Goal: Task Accomplishment & Management: Manage account settings

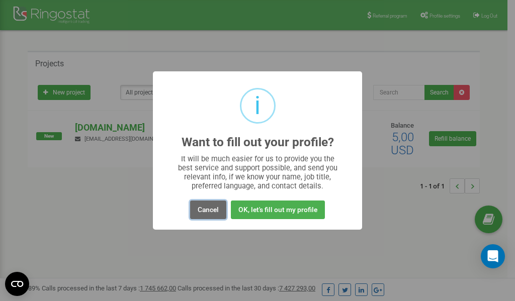
click at [211, 210] on button "Cancel" at bounding box center [208, 210] width 36 height 19
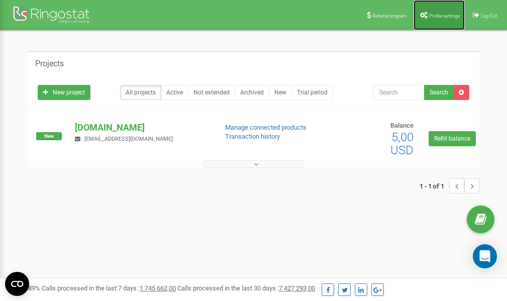
click at [444, 19] on link "Profile settings" at bounding box center [439, 15] width 51 height 30
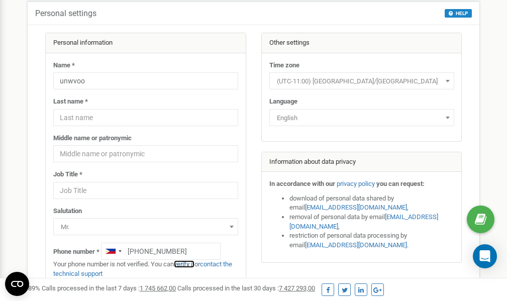
click at [188, 264] on link "verify it" at bounding box center [184, 264] width 21 height 8
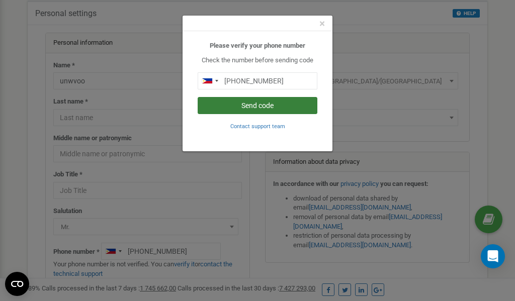
click at [253, 106] on button "Send code" at bounding box center [258, 105] width 120 height 17
